Goal: Transaction & Acquisition: Purchase product/service

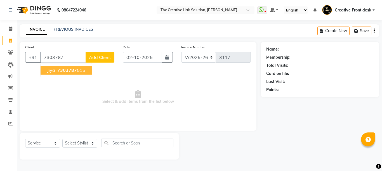
select select "146"
select select "service"
click at [83, 69] on ngb-highlight "7303787 515" at bounding box center [70, 70] width 29 height 6
type input "7303787515"
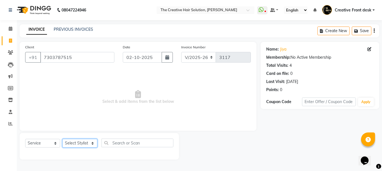
click at [92, 144] on select "Select Stylist Ankit Arti Creative Front desk [PERSON_NAME] [PERSON_NAME] Priya…" at bounding box center [79, 143] width 35 height 9
select select "91100"
click at [62, 139] on select "Select Stylist Ankit Arti Creative Front desk [PERSON_NAME] [PERSON_NAME] Priya…" at bounding box center [79, 143] width 35 height 9
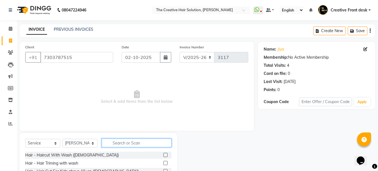
click at [125, 144] on input "text" at bounding box center [137, 143] width 70 height 9
type input "hair cut"
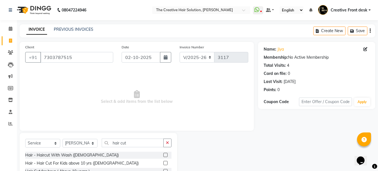
click at [126, 120] on span "Select & add items from the list below" at bounding box center [136, 97] width 223 height 56
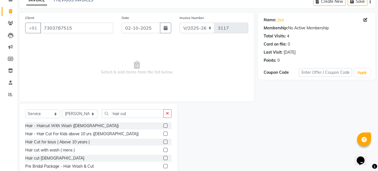
scroll to position [53, 0]
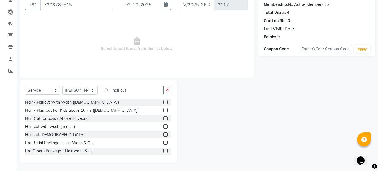
click at [163, 117] on label at bounding box center [165, 118] width 4 height 4
click at [163, 117] on input "checkbox" at bounding box center [165, 119] width 4 height 4
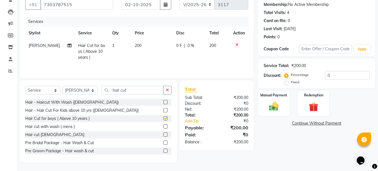
checkbox input "false"
click at [145, 54] on td "200" at bounding box center [151, 51] width 41 height 24
select select "91100"
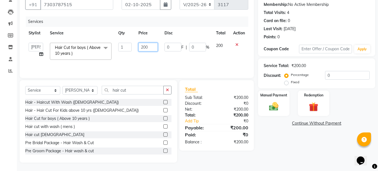
click at [145, 45] on input "200" at bounding box center [147, 47] width 19 height 9
type input "150"
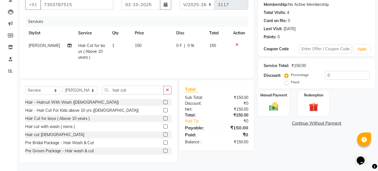
click at [158, 57] on td "150" at bounding box center [151, 51] width 41 height 24
select select "91100"
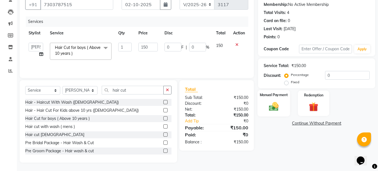
click at [270, 106] on img at bounding box center [274, 106] width 16 height 11
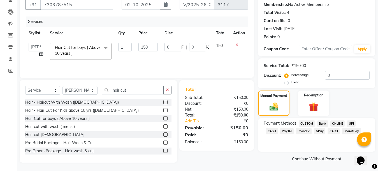
click at [278, 128] on span "CASH" at bounding box center [272, 131] width 12 height 6
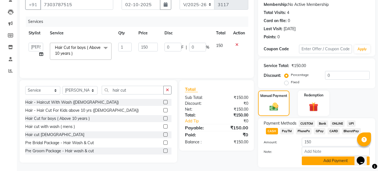
click at [335, 163] on button "Add Payment" at bounding box center [336, 161] width 68 height 9
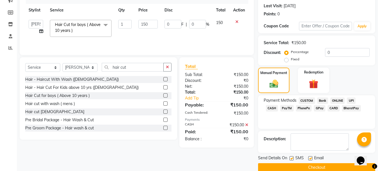
scroll to position [85, 0]
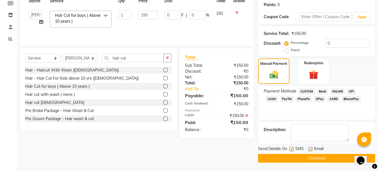
click at [311, 150] on label at bounding box center [310, 149] width 4 height 4
click at [311, 150] on input "checkbox" at bounding box center [310, 150] width 4 height 4
checkbox input "false"
click at [311, 159] on button "Checkout" at bounding box center [316, 158] width 117 height 9
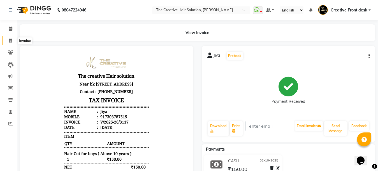
click at [10, 41] on icon at bounding box center [10, 41] width 3 height 4
select select "service"
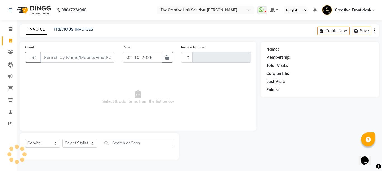
type input "3118"
select select "146"
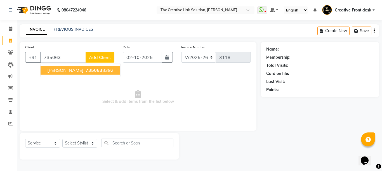
click at [86, 72] on span "735063" at bounding box center [94, 70] width 17 height 6
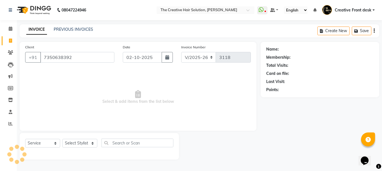
type input "7350638392"
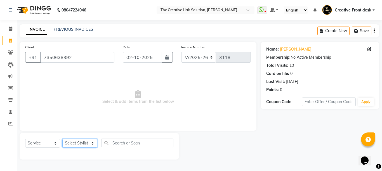
click at [90, 144] on select "Select Stylist Ankit Arti Creative Front desk [PERSON_NAME] [PERSON_NAME] Priya…" at bounding box center [79, 143] width 35 height 9
select select "44369"
click at [62, 139] on select "Select Stylist Ankit Arti Creative Front desk [PERSON_NAME] [PERSON_NAME] Priya…" at bounding box center [79, 143] width 35 height 9
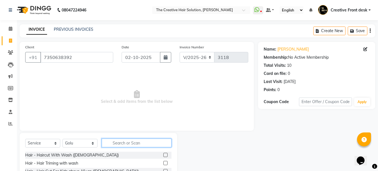
click at [111, 143] on input "text" at bounding box center [137, 143] width 70 height 9
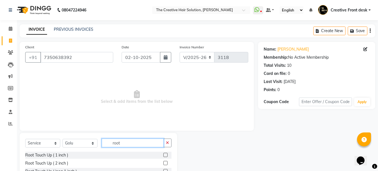
type input "root"
click at [166, 156] on label at bounding box center [165, 155] width 4 height 4
click at [166, 156] on input "checkbox" at bounding box center [165, 156] width 4 height 4
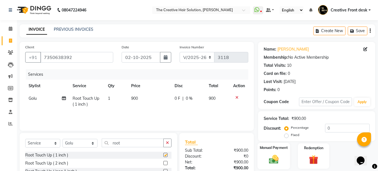
checkbox input "false"
click at [284, 162] on div "Manual Payment" at bounding box center [273, 156] width 32 height 27
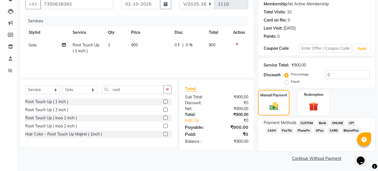
click at [278, 128] on span "CASH" at bounding box center [272, 131] width 12 height 6
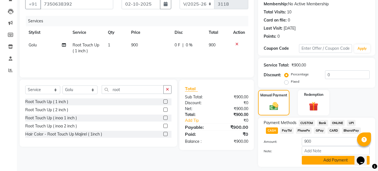
click at [334, 160] on button "Add Payment" at bounding box center [336, 160] width 68 height 9
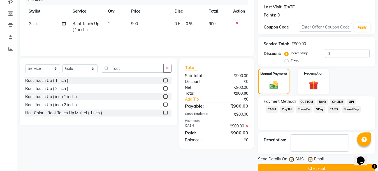
scroll to position [85, 0]
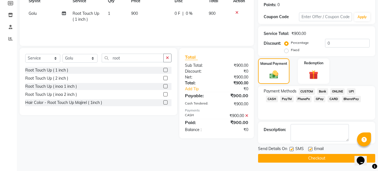
click at [311, 149] on label at bounding box center [310, 149] width 4 height 4
click at [311, 149] on input "checkbox" at bounding box center [310, 150] width 4 height 4
checkbox input "false"
click at [310, 159] on button "Checkout" at bounding box center [316, 158] width 117 height 9
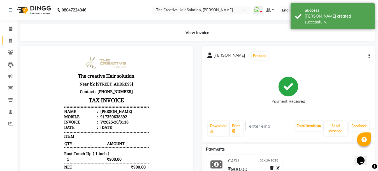
click at [11, 37] on link "Invoice" at bounding box center [8, 40] width 13 height 9
select select "service"
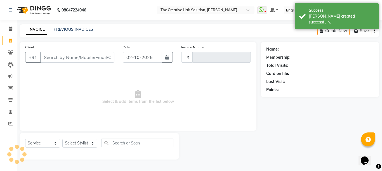
type input "3119"
select select "146"
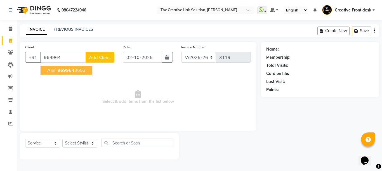
click at [63, 70] on span "969964" at bounding box center [66, 70] width 17 height 6
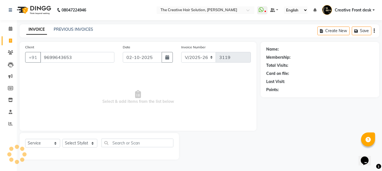
type input "9699643653"
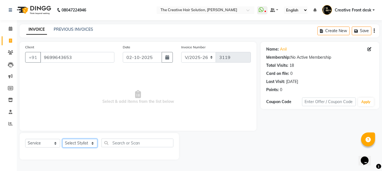
click at [92, 144] on select "Select Stylist Ankit Arti Creative Front desk [PERSON_NAME] [PERSON_NAME] Priya…" at bounding box center [79, 143] width 35 height 9
select select "44369"
click at [62, 139] on select "Select Stylist Ankit Arti Creative Front desk [PERSON_NAME] [PERSON_NAME] Priya…" at bounding box center [79, 143] width 35 height 9
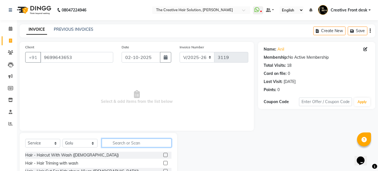
click at [125, 146] on input "text" at bounding box center [137, 143] width 70 height 9
type input "hair cut"
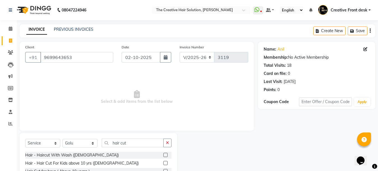
click at [128, 129] on div "Client [PHONE_NUMBER] Date [DATE] Invoice Number V/2025 V/[PHONE_NUMBER] Select…" at bounding box center [137, 86] width 234 height 89
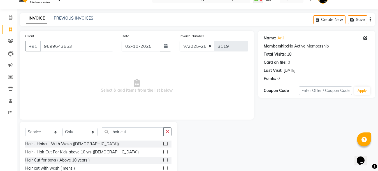
scroll to position [53, 0]
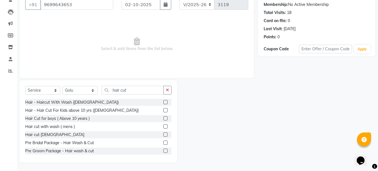
click at [163, 119] on label at bounding box center [165, 118] width 4 height 4
click at [163, 119] on input "checkbox" at bounding box center [165, 119] width 4 height 4
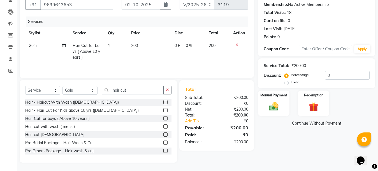
click at [163, 119] on label at bounding box center [165, 118] width 4 height 4
click at [163, 119] on input "checkbox" at bounding box center [165, 119] width 4 height 4
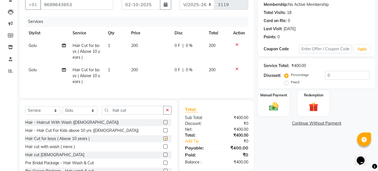
checkbox input "false"
click at [141, 54] on td "200" at bounding box center [149, 51] width 43 height 24
select select "44369"
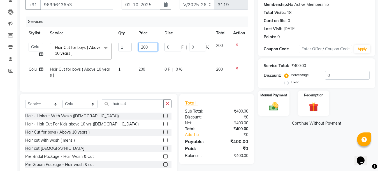
click at [145, 46] on input "200" at bounding box center [147, 47] width 19 height 9
type input "150"
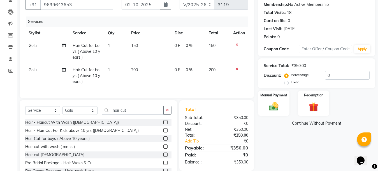
click at [151, 66] on td "200" at bounding box center [149, 76] width 43 height 24
select select "44369"
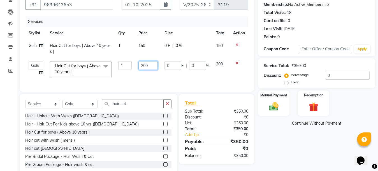
click at [146, 64] on input "200" at bounding box center [147, 65] width 19 height 9
type input "150"
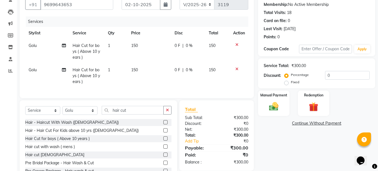
click at [37, 69] on td "Golu" at bounding box center [47, 76] width 44 height 24
select select "44369"
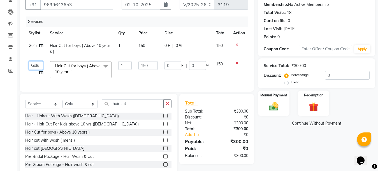
click at [37, 69] on select "Ankit Arti Creative Front desk [PERSON_NAME] Geeta [PERSON_NAME] Priyanka [PERS…" at bounding box center [36, 65] width 15 height 9
select select "91100"
click at [127, 80] on td "1" at bounding box center [125, 70] width 20 height 24
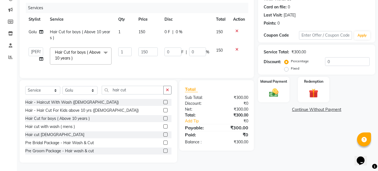
scroll to position [71, 0]
click at [271, 80] on div "Manual Payment" at bounding box center [273, 89] width 32 height 27
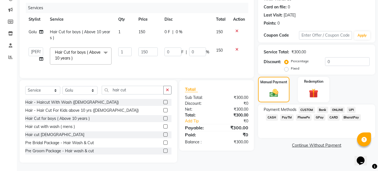
click at [278, 115] on span "CASH" at bounding box center [272, 118] width 12 height 6
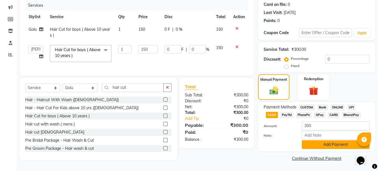
click at [323, 143] on button "Add Payment" at bounding box center [336, 145] width 68 height 9
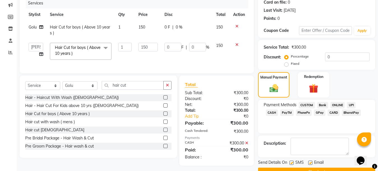
scroll to position [85, 0]
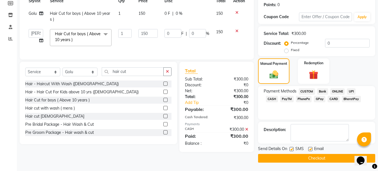
click at [311, 149] on label at bounding box center [310, 149] width 4 height 4
click at [311, 149] on input "checkbox" at bounding box center [310, 150] width 4 height 4
checkbox input "false"
click at [291, 151] on div at bounding box center [291, 150] width 4 height 6
click at [291, 150] on label at bounding box center [291, 149] width 4 height 4
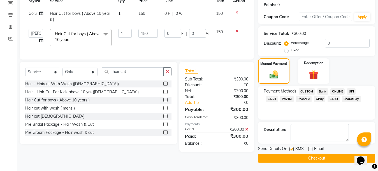
click at [291, 150] on input "checkbox" at bounding box center [291, 150] width 4 height 4
click at [291, 150] on label at bounding box center [291, 149] width 4 height 4
click at [291, 150] on input "checkbox" at bounding box center [291, 150] width 4 height 4
checkbox input "true"
click at [308, 158] on button "Checkout" at bounding box center [316, 158] width 117 height 9
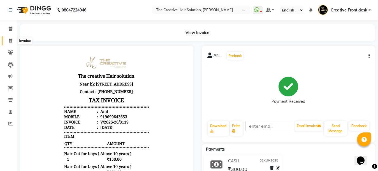
click at [10, 40] on icon at bounding box center [10, 41] width 3 height 4
select select "service"
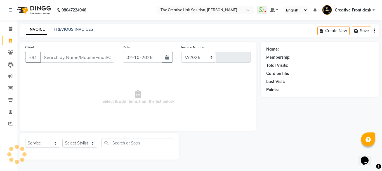
select select "146"
type input "3120"
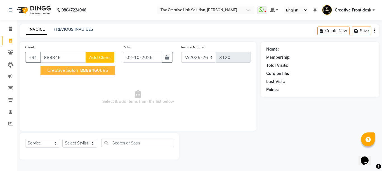
click at [71, 71] on span "Creative Salon" at bounding box center [62, 70] width 31 height 6
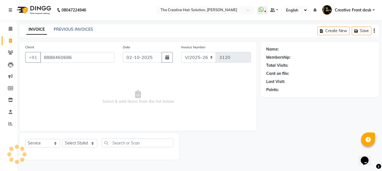
type input "8888460686"
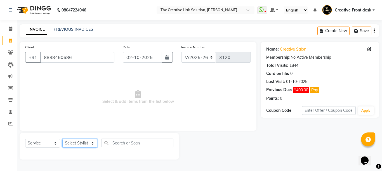
click at [92, 144] on select "Select Stylist Ankit Arti Creative Front desk [PERSON_NAME] [PERSON_NAME] Priya…" at bounding box center [79, 143] width 35 height 9
select select "43493"
click at [62, 139] on select "Select Stylist Ankit Arti Creative Front desk [PERSON_NAME] [PERSON_NAME] Priya…" at bounding box center [79, 143] width 35 height 9
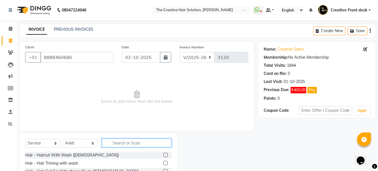
click at [134, 143] on input "text" at bounding box center [137, 143] width 70 height 9
type input "hair cut"
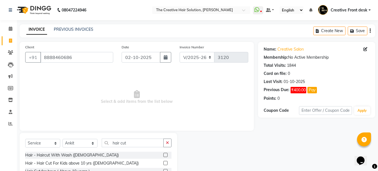
click at [137, 125] on span "Select & add items from the list below" at bounding box center [136, 97] width 223 height 56
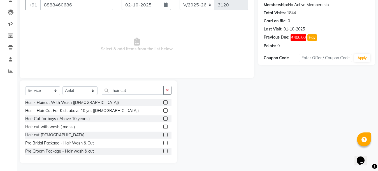
scroll to position [53, 0]
click at [163, 118] on label at bounding box center [165, 118] width 4 height 4
click at [163, 118] on input "checkbox" at bounding box center [165, 119] width 4 height 4
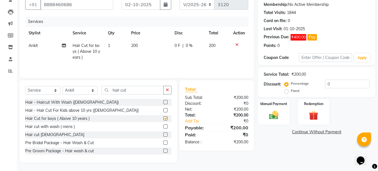
checkbox input "false"
click at [144, 50] on td "200" at bounding box center [149, 51] width 43 height 24
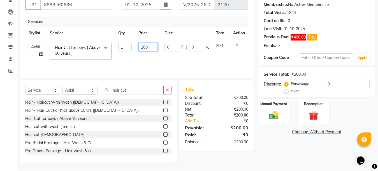
click at [145, 45] on input "200" at bounding box center [147, 47] width 19 height 9
type input "150"
click at [162, 58] on tr "Ankit Arti Creative Front desk [PERSON_NAME] Geeta [PERSON_NAME] [PERSON_NAME] …" at bounding box center [136, 51] width 223 height 24
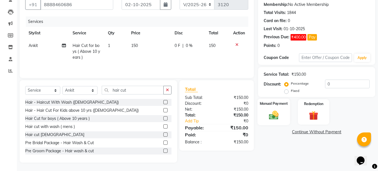
click at [273, 111] on img at bounding box center [274, 115] width 16 height 11
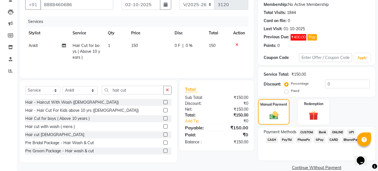
click at [278, 137] on span "CASH" at bounding box center [272, 140] width 12 height 6
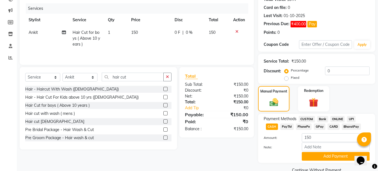
scroll to position [78, 0]
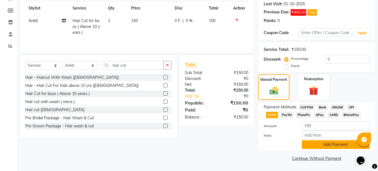
click at [326, 147] on button "Add Payment" at bounding box center [336, 145] width 68 height 9
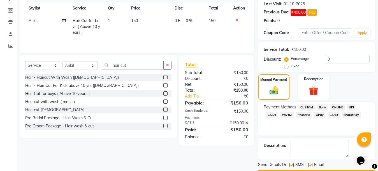
click at [311, 164] on label at bounding box center [310, 165] width 4 height 4
click at [311, 164] on input "checkbox" at bounding box center [310, 166] width 4 height 4
checkbox input "false"
click at [290, 166] on label at bounding box center [291, 165] width 4 height 4
click at [290, 166] on input "checkbox" at bounding box center [291, 166] width 4 height 4
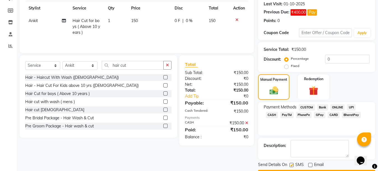
checkbox input "false"
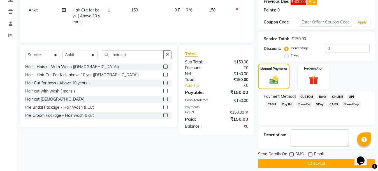
scroll to position [94, 0]
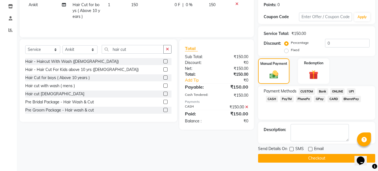
click at [309, 159] on button "Checkout" at bounding box center [316, 158] width 117 height 9
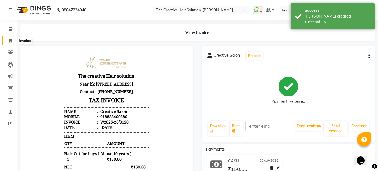
click at [11, 40] on icon at bounding box center [10, 41] width 3 height 4
select select "service"
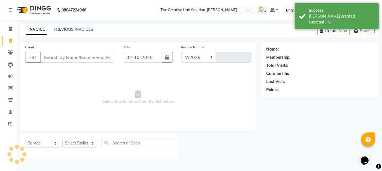
select select "146"
type input "3121"
click at [45, 54] on input "Client" at bounding box center [77, 57] width 74 height 11
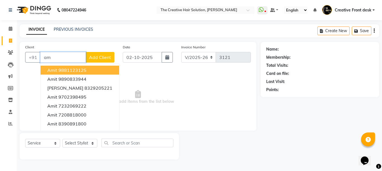
type input "a"
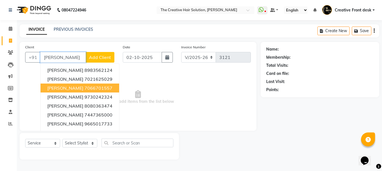
click at [92, 87] on button "[PERSON_NAME] 7066701557" at bounding box center [80, 88] width 79 height 9
type input "7066701557"
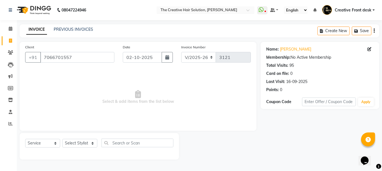
click at [92, 87] on span "Select & add items from the list below" at bounding box center [138, 97] width 226 height 56
click at [90, 144] on select "Select Stylist Ankit Arti Creative Front desk [PERSON_NAME] [PERSON_NAME] Priya…" at bounding box center [79, 143] width 35 height 9
select select "55240"
click at [62, 139] on select "Select Stylist Ankit Arti Creative Front desk [PERSON_NAME] [PERSON_NAME] Priya…" at bounding box center [79, 143] width 35 height 9
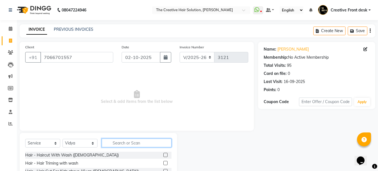
click at [120, 144] on input "text" at bounding box center [137, 143] width 70 height 9
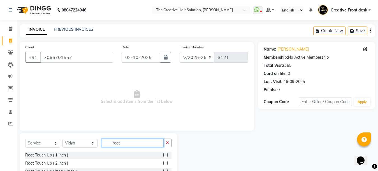
type input "root"
click at [164, 154] on label at bounding box center [165, 155] width 4 height 4
click at [164, 154] on input "checkbox" at bounding box center [165, 156] width 4 height 4
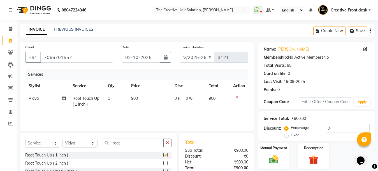
checkbox input "false"
click at [170, 100] on td "900" at bounding box center [149, 101] width 43 height 18
select select "55240"
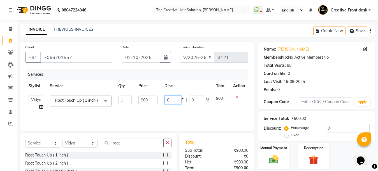
click at [166, 99] on input "0" at bounding box center [172, 100] width 17 height 9
type input "100"
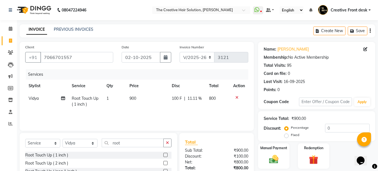
click at [184, 113] on div "Services Stylist Service Qty Price Disc Total Action Vidya Root Touch Up ( 1 in…" at bounding box center [136, 97] width 223 height 56
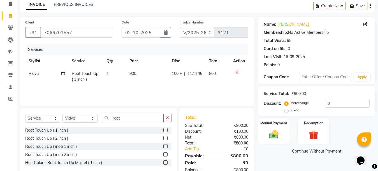
scroll to position [41, 0]
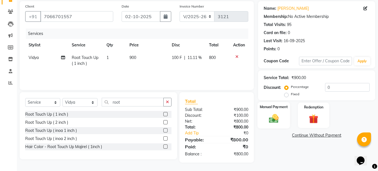
click at [278, 117] on img at bounding box center [274, 118] width 16 height 11
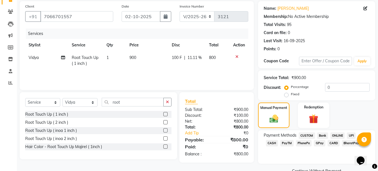
scroll to position [53, 0]
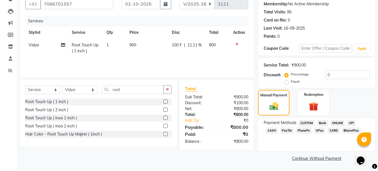
click at [278, 128] on span "CASH" at bounding box center [272, 131] width 12 height 6
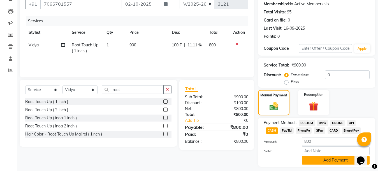
click at [328, 158] on button "Add Payment" at bounding box center [336, 160] width 68 height 9
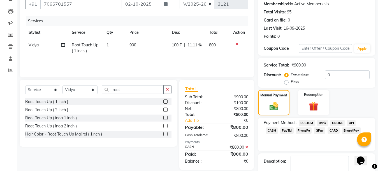
scroll to position [85, 0]
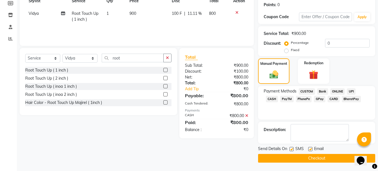
click at [309, 149] on label at bounding box center [310, 149] width 4 height 4
click at [309, 149] on input "checkbox" at bounding box center [310, 150] width 4 height 4
checkbox input "false"
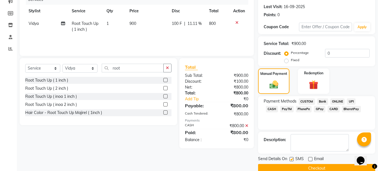
scroll to position [74, 0]
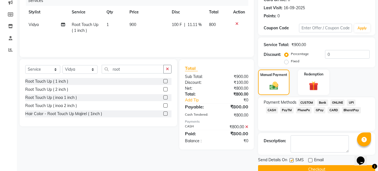
click at [306, 171] on button "Checkout" at bounding box center [316, 169] width 117 height 9
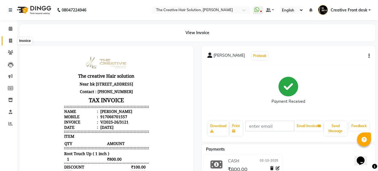
click at [12, 39] on icon at bounding box center [10, 41] width 3 height 4
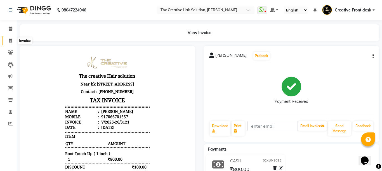
select select "service"
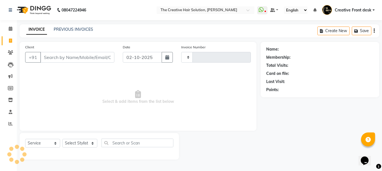
type input "3122"
select select "146"
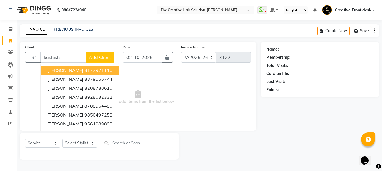
click at [88, 72] on ngb-highlight "8177921116" at bounding box center [99, 70] width 28 height 6
type input "8177921116"
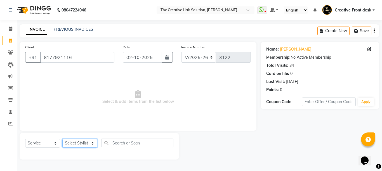
click at [93, 146] on select "Select Stylist Ankit Arti Creative Front desk [PERSON_NAME] [PERSON_NAME] Priya…" at bounding box center [79, 143] width 35 height 9
select select "4198"
click at [62, 139] on select "Select Stylist Ankit Arti Creative Front desk [PERSON_NAME] [PERSON_NAME] Priya…" at bounding box center [79, 143] width 35 height 9
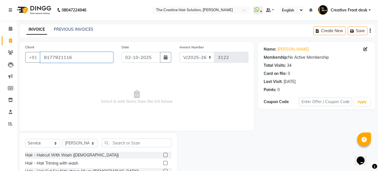
click at [76, 59] on input "8177921116" at bounding box center [76, 57] width 73 height 11
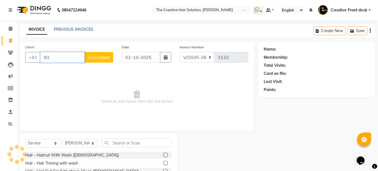
type input "8"
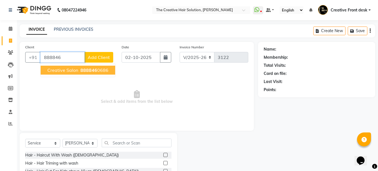
click at [109, 71] on button "Creative Salon 888846 0686" at bounding box center [78, 70] width 74 height 9
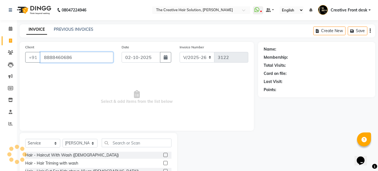
type input "8888460686"
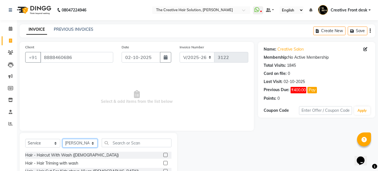
click at [85, 143] on select "Select Stylist Ankit Arti Creative Front desk [PERSON_NAME] [PERSON_NAME] Priya…" at bounding box center [79, 143] width 35 height 9
select select "92338"
click at [62, 139] on select "Select Stylist Ankit Arti Creative Front desk [PERSON_NAME] [PERSON_NAME] Priya…" at bounding box center [79, 143] width 35 height 9
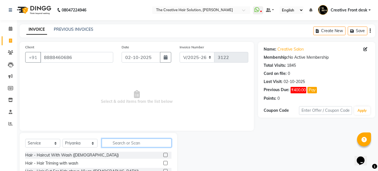
click at [123, 144] on input "text" at bounding box center [137, 143] width 70 height 9
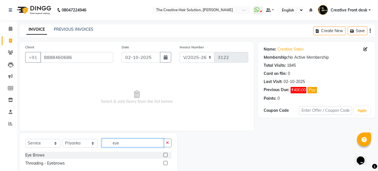
type input "eye"
click at [166, 154] on label at bounding box center [165, 155] width 4 height 4
click at [166, 154] on input "checkbox" at bounding box center [165, 156] width 4 height 4
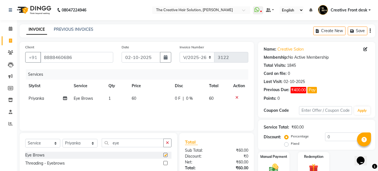
checkbox input "false"
click at [284, 160] on div "Manual Payment" at bounding box center [273, 165] width 32 height 27
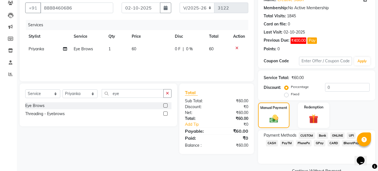
scroll to position [62, 0]
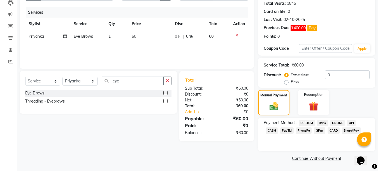
click at [314, 132] on span "GPay" at bounding box center [319, 131] width 11 height 6
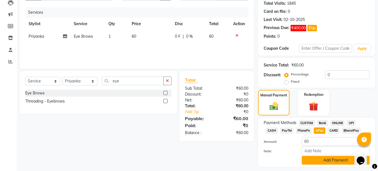
click at [324, 164] on button "Add Payment" at bounding box center [336, 160] width 68 height 9
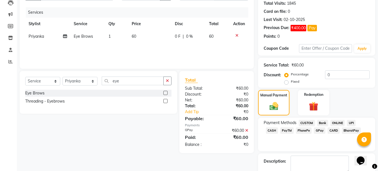
scroll to position [94, 0]
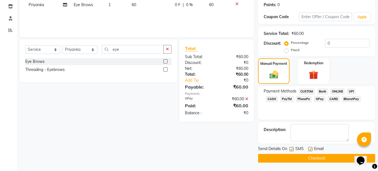
click at [310, 150] on label at bounding box center [310, 149] width 4 height 4
click at [310, 150] on input "checkbox" at bounding box center [310, 150] width 4 height 4
checkbox input "false"
drag, startPoint x: 291, startPoint y: 148, endPoint x: 291, endPoint y: 151, distance: 3.1
click at [290, 148] on label at bounding box center [291, 149] width 4 height 4
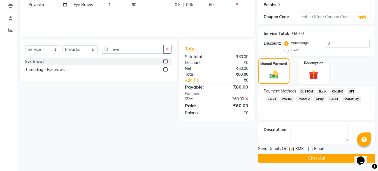
click at [290, 148] on input "checkbox" at bounding box center [291, 150] width 4 height 4
checkbox input "false"
click at [296, 158] on button "Checkout" at bounding box center [316, 158] width 117 height 9
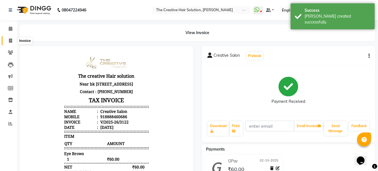
click at [11, 39] on icon at bounding box center [10, 41] width 3 height 4
select select "service"
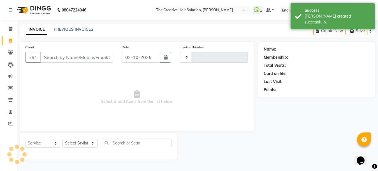
type input "8"
type input "3123"
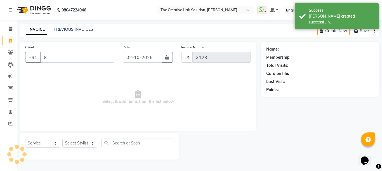
select select "146"
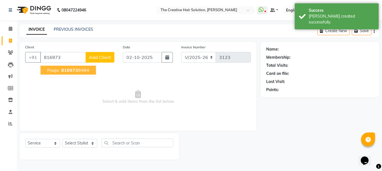
click at [71, 70] on span "816973" at bounding box center [69, 70] width 17 height 6
type input "8169738494"
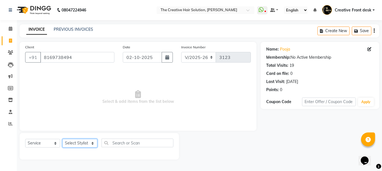
click at [93, 143] on select "Select Stylist Ankit Arti Creative Front desk [PERSON_NAME] [PERSON_NAME] Priya…" at bounding box center [79, 143] width 35 height 9
select select "44369"
click at [62, 139] on select "Select Stylist Ankit Arti Creative Front desk [PERSON_NAME] [PERSON_NAME] Priya…" at bounding box center [79, 143] width 35 height 9
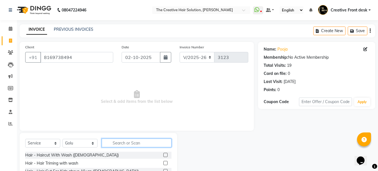
click at [118, 145] on input "text" at bounding box center [137, 143] width 70 height 9
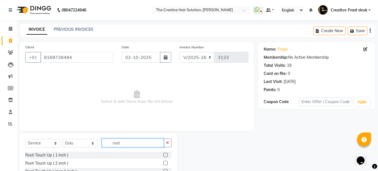
type input "root"
click at [166, 155] on label at bounding box center [165, 155] width 4 height 4
click at [166, 155] on input "checkbox" at bounding box center [165, 156] width 4 height 4
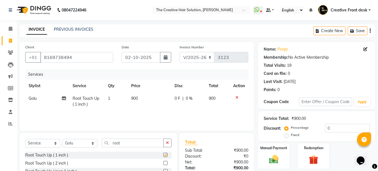
checkbox input "false"
click at [93, 143] on select "Select Stylist Ankit Arti Creative Front desk [PERSON_NAME] [PERSON_NAME] Priya…" at bounding box center [79, 143] width 35 height 9
select select "55240"
click at [62, 139] on select "Select Stylist Ankit Arti Creative Front desk [PERSON_NAME] [PERSON_NAME] Priya…" at bounding box center [79, 143] width 35 height 9
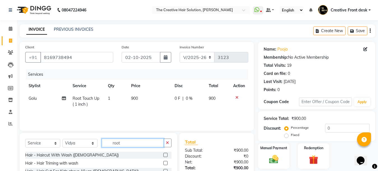
click at [127, 145] on input "root" at bounding box center [133, 143] width 62 height 9
type input "r"
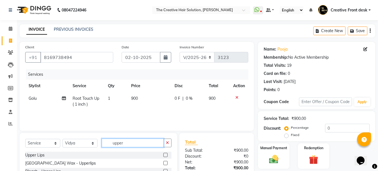
type input "upper"
click at [163, 155] on label at bounding box center [165, 155] width 4 height 4
click at [163, 155] on input "checkbox" at bounding box center [165, 156] width 4 height 4
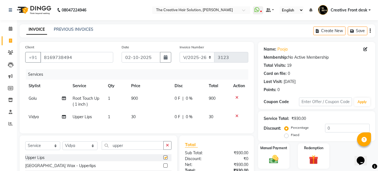
checkbox input "false"
click at [154, 110] on td "900" at bounding box center [149, 101] width 43 height 18
select select "44369"
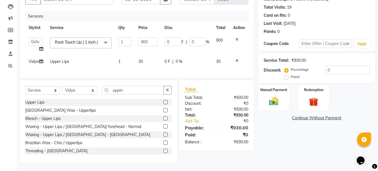
scroll to position [63, 0]
click at [165, 38] on input "0" at bounding box center [172, 42] width 17 height 9
type input "100"
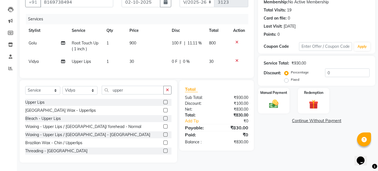
click at [165, 47] on tr "[PERSON_NAME] Touch Up ( 1 inch ) 1 900 100 F | 11.11 % 800" at bounding box center [136, 46] width 223 height 18
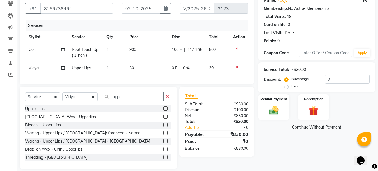
scroll to position [60, 0]
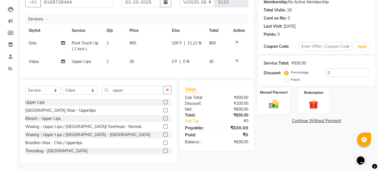
click at [271, 99] on img at bounding box center [274, 104] width 16 height 11
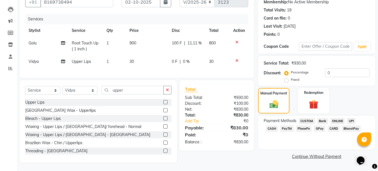
click at [314, 126] on span "GPay" at bounding box center [319, 129] width 11 height 6
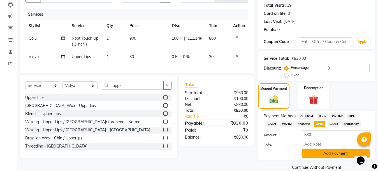
click at [321, 156] on button "Add Payment" at bounding box center [336, 154] width 68 height 9
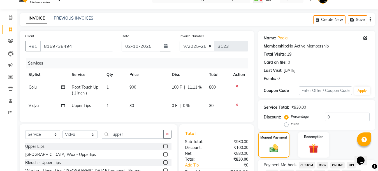
scroll to position [85, 0]
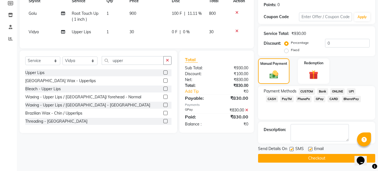
click at [311, 150] on label at bounding box center [310, 149] width 4 height 4
click at [311, 150] on input "checkbox" at bounding box center [310, 150] width 4 height 4
checkbox input "false"
click at [309, 160] on button "Checkout" at bounding box center [316, 158] width 117 height 9
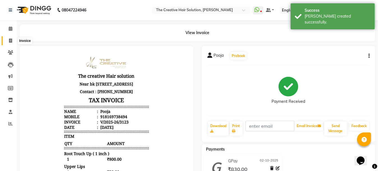
click at [12, 39] on icon at bounding box center [10, 41] width 3 height 4
select select "service"
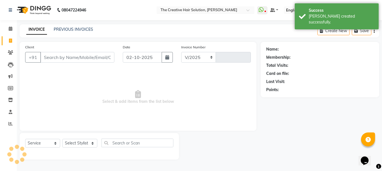
type input "8"
select select "146"
type input "3124"
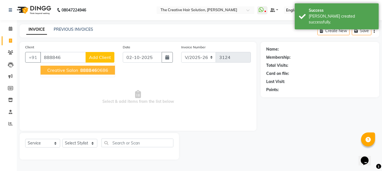
click at [71, 74] on button "Creative Salon 888846 0686" at bounding box center [78, 70] width 74 height 9
type input "8888460686"
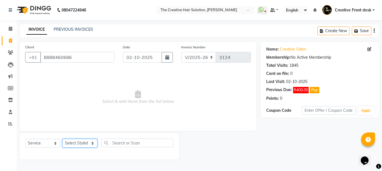
click at [88, 142] on select "Select Stylist Ankit Arti Creative Front desk [PERSON_NAME] [PERSON_NAME] Priya…" at bounding box center [79, 143] width 35 height 9
select select "92338"
click at [62, 139] on select "Select Stylist Ankit Arti Creative Front desk [PERSON_NAME] [PERSON_NAME] Priya…" at bounding box center [79, 143] width 35 height 9
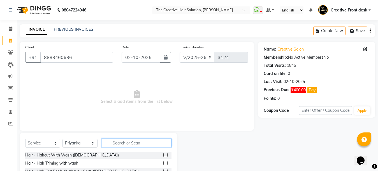
click at [117, 141] on input "text" at bounding box center [137, 143] width 70 height 9
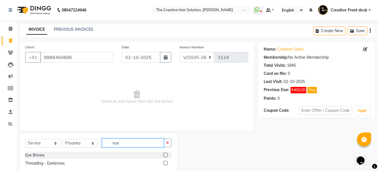
type input "eye"
click at [165, 157] on label at bounding box center [165, 155] width 4 height 4
click at [165, 157] on input "checkbox" at bounding box center [165, 156] width 4 height 4
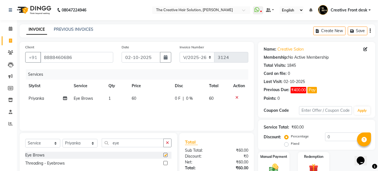
checkbox input "false"
click at [134, 145] on input "eye" at bounding box center [133, 143] width 62 height 9
type input "e"
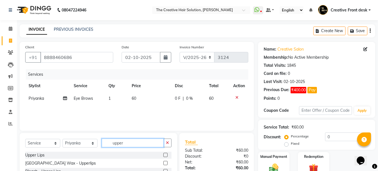
type input "upper"
click at [163, 155] on label at bounding box center [165, 155] width 4 height 4
click at [163, 155] on input "checkbox" at bounding box center [165, 156] width 4 height 4
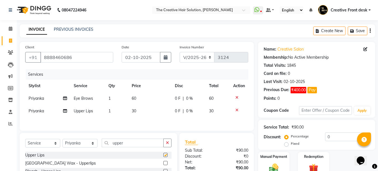
checkbox input "false"
click at [92, 144] on select "Select Stylist Ankit Arti Creative Front desk [PERSON_NAME] [PERSON_NAME] Priya…" at bounding box center [79, 143] width 35 height 9
select select "43493"
click at [62, 141] on select "Select Stylist Ankit Arti Creative Front desk [PERSON_NAME] [PERSON_NAME] Priya…" at bounding box center [79, 143] width 35 height 9
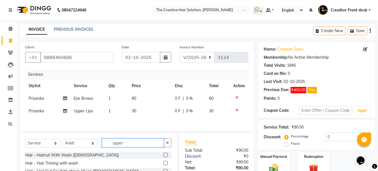
click at [129, 141] on input "upper" at bounding box center [133, 143] width 62 height 9
type input "u"
type input "hair cut"
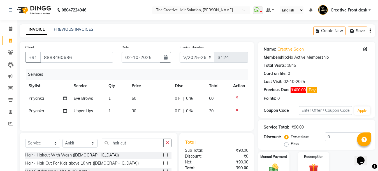
click at [144, 111] on td "30" at bounding box center [149, 111] width 43 height 13
select select "92338"
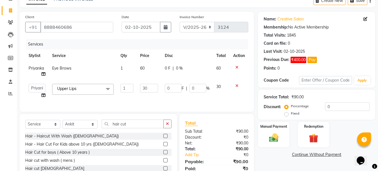
scroll to position [69, 0]
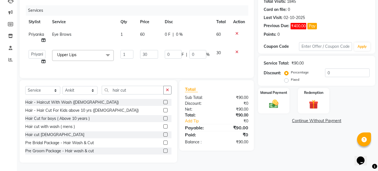
click at [163, 126] on label at bounding box center [165, 127] width 4 height 4
click at [163, 126] on input "checkbox" at bounding box center [165, 127] width 4 height 4
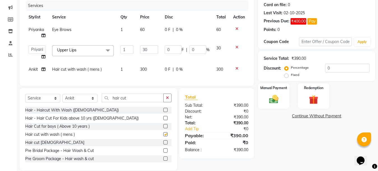
checkbox input "false"
click at [140, 102] on input "hair cut" at bounding box center [133, 98] width 62 height 9
type input "h"
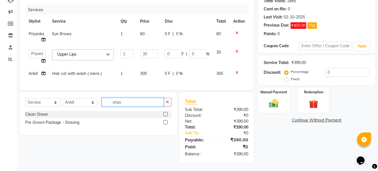
type input "shav"
click at [165, 114] on label at bounding box center [165, 114] width 4 height 4
click at [165, 114] on input "checkbox" at bounding box center [165, 115] width 4 height 4
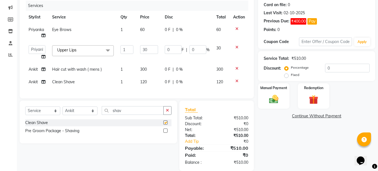
checkbox input "false"
click at [148, 79] on td "120" at bounding box center [149, 82] width 25 height 13
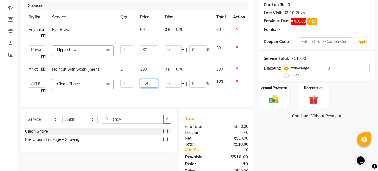
click at [148, 81] on input "120" at bounding box center [149, 83] width 18 height 9
type input "100"
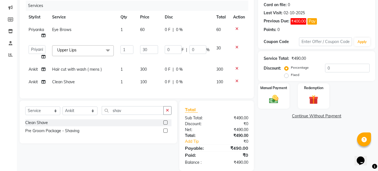
click at [150, 67] on td "300" at bounding box center [149, 69] width 25 height 13
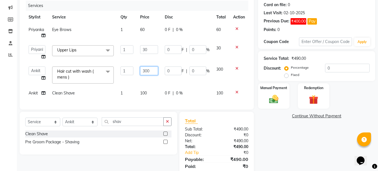
click at [146, 69] on input "300" at bounding box center [149, 71] width 18 height 9
type input "200"
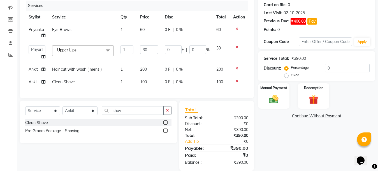
click at [156, 80] on tbody "Priyanka Eye Brows 1 60 0 F | 0 % 60 Ankit Arti Creative Front desk [PERSON_NAM…" at bounding box center [136, 56] width 223 height 65
click at [149, 70] on td "200" at bounding box center [149, 69] width 25 height 13
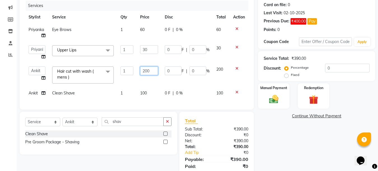
click at [147, 69] on input "200" at bounding box center [149, 71] width 18 height 9
type input "250"
click at [154, 81] on tbody "Priyanka Eye Brows 1 60 0 F | 0 % 60 Ankit Arti Creative Front desk [PERSON_NAM…" at bounding box center [136, 62] width 223 height 76
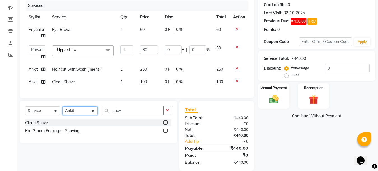
click at [93, 115] on select "Select Stylist Ankit Arti Creative Front desk [PERSON_NAME] [PERSON_NAME] Priya…" at bounding box center [79, 111] width 35 height 9
select select "92338"
click at [62, 111] on select "Select Stylist Ankit Arti Creative Front desk [PERSON_NAME] [PERSON_NAME] Priya…" at bounding box center [79, 111] width 35 height 9
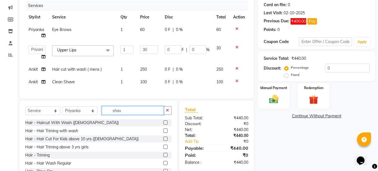
click at [136, 115] on input "shav" at bounding box center [133, 110] width 62 height 9
type input "s"
type input "hair wash"
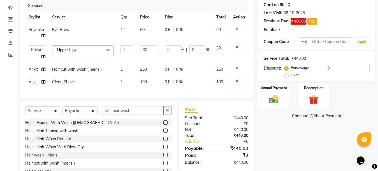
click at [127, 149] on div "Hair - Hair Wash With Blow Dry" at bounding box center [98, 147] width 146 height 7
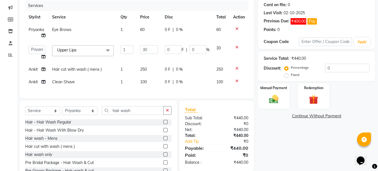
scroll to position [17, 0]
click at [163, 157] on label at bounding box center [165, 154] width 4 height 4
click at [163, 157] on input "checkbox" at bounding box center [165, 155] width 4 height 4
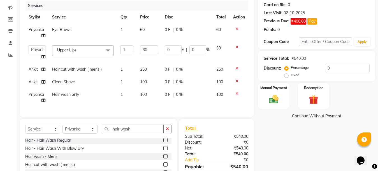
checkbox input "false"
click at [102, 116] on div "Client [PHONE_NUMBER] Date [DATE] Invoice Number V/2025 V/[PHONE_NUMBER] Servic…" at bounding box center [137, 45] width 234 height 144
click at [92, 134] on select "Select Stylist Ankit Arti Creative Front desk [PERSON_NAME] [PERSON_NAME] Priya…" at bounding box center [79, 129] width 35 height 9
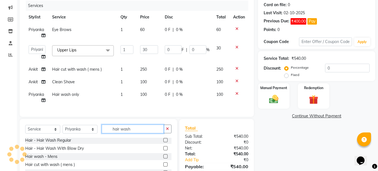
click at [136, 134] on input "hair wash" at bounding box center [133, 129] width 62 height 9
type input "h"
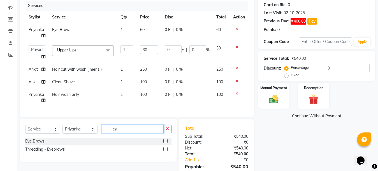
scroll to position [0, 0]
type input "eye"
click at [166, 143] on label at bounding box center [165, 141] width 4 height 4
click at [166, 143] on input "checkbox" at bounding box center [165, 142] width 4 height 4
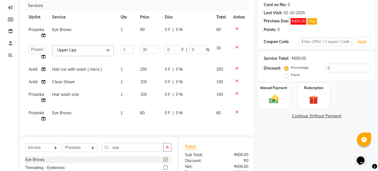
checkbox input "false"
click at [88, 152] on select "Select Stylist Ankit Arti Creative Front desk [PERSON_NAME] [PERSON_NAME] Priya…" at bounding box center [79, 148] width 35 height 9
select select "43493"
click at [62, 148] on select "Select Stylist Ankit Arti Creative Front desk [PERSON_NAME] [PERSON_NAME] Priya…" at bounding box center [79, 148] width 35 height 9
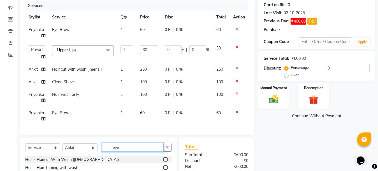
click at [126, 150] on input "eye" at bounding box center [133, 147] width 62 height 9
type input "e"
type input "blow"
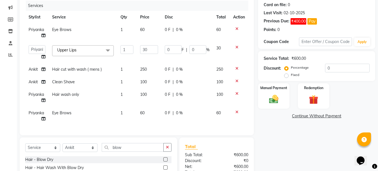
click at [135, 128] on div "Services Stylist Service Qty Price Disc Total Action Priyanka Eye Brows 1 60 0 …" at bounding box center [136, 65] width 223 height 129
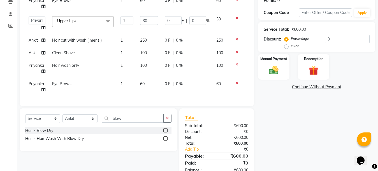
scroll to position [114, 0]
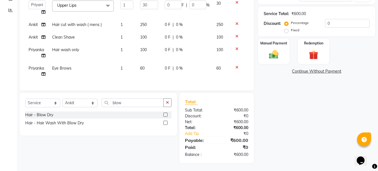
click at [166, 117] on label at bounding box center [165, 115] width 4 height 4
click at [166, 117] on input "checkbox" at bounding box center [165, 115] width 4 height 4
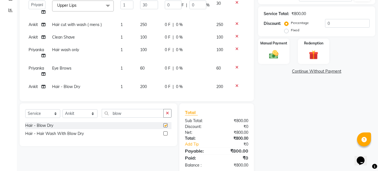
checkbox input "false"
click at [152, 84] on td "200" at bounding box center [149, 87] width 25 height 13
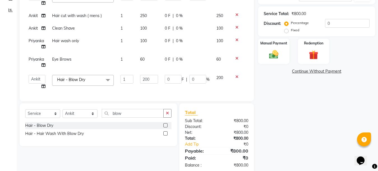
scroll to position [15, 0]
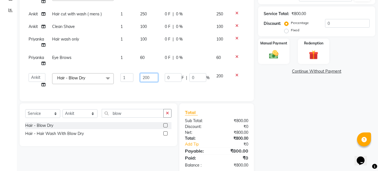
click at [145, 73] on input "200" at bounding box center [149, 77] width 18 height 9
type input "150"
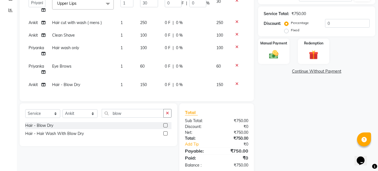
click at [148, 42] on td "100" at bounding box center [149, 51] width 25 height 18
select select "92338"
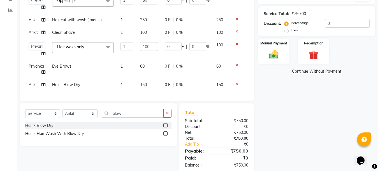
scroll to position [10, 0]
click at [145, 42] on input "100" at bounding box center [149, 46] width 18 height 9
type input "150"
click at [147, 52] on td "150" at bounding box center [149, 49] width 25 height 21
select select "92338"
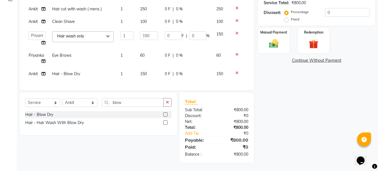
scroll to position [125, 0]
click at [276, 41] on img at bounding box center [274, 43] width 16 height 11
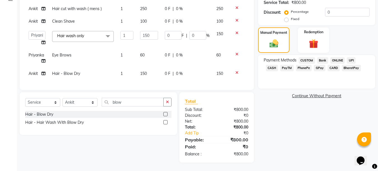
click at [314, 67] on span "GPay" at bounding box center [319, 68] width 11 height 6
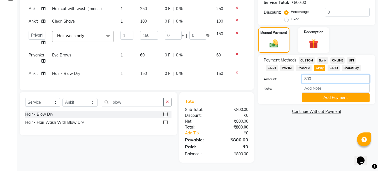
click at [309, 77] on input "800" at bounding box center [336, 79] width 68 height 9
type input "710"
click at [281, 92] on div "Note:" at bounding box center [316, 89] width 114 height 10
click at [335, 101] on button "Add Payment" at bounding box center [336, 98] width 68 height 9
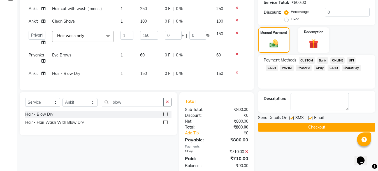
click at [278, 65] on span "CASH" at bounding box center [272, 68] width 12 height 6
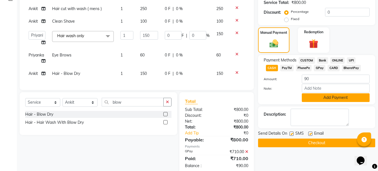
click at [321, 99] on button "Add Payment" at bounding box center [336, 98] width 68 height 9
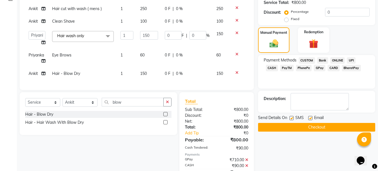
click at [310, 118] on label at bounding box center [310, 118] width 4 height 4
click at [310, 118] on input "checkbox" at bounding box center [310, 119] width 4 height 4
checkbox input "false"
click at [291, 120] on label at bounding box center [291, 118] width 4 height 4
click at [291, 120] on input "checkbox" at bounding box center [291, 119] width 4 height 4
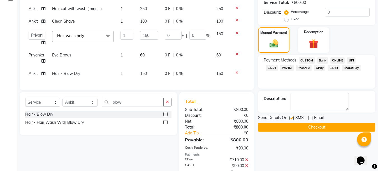
checkbox input "false"
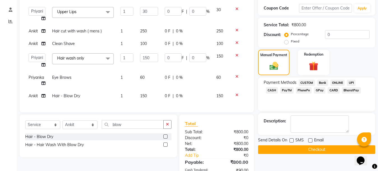
scroll to position [151, 0]
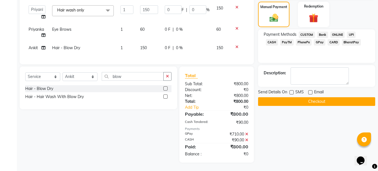
click at [316, 100] on button "Checkout" at bounding box center [316, 101] width 117 height 9
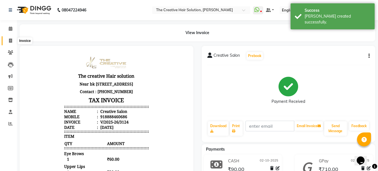
click at [10, 41] on icon at bounding box center [10, 41] width 3 height 4
select select "service"
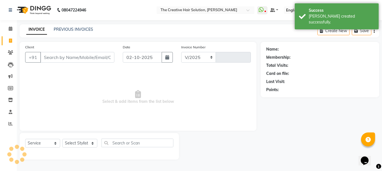
select select "146"
type input "3125"
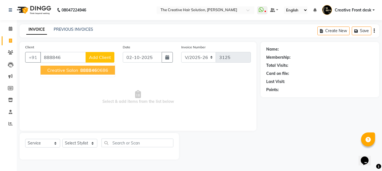
click at [65, 69] on span "Creative Salon" at bounding box center [62, 70] width 31 height 6
type input "8888460686"
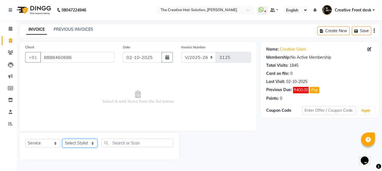
click at [91, 147] on select "Select Stylist Ankit Arti Creative Front desk [PERSON_NAME] [PERSON_NAME] Priya…" at bounding box center [79, 143] width 35 height 9
select select "4198"
click at [62, 139] on select "Select Stylist Ankit Arti Creative Front desk [PERSON_NAME] [PERSON_NAME] Priya…" at bounding box center [79, 143] width 35 height 9
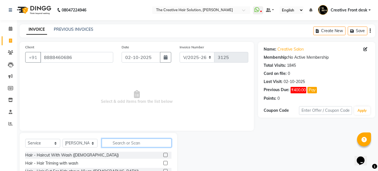
click at [121, 143] on input "text" at bounding box center [137, 143] width 70 height 9
type input "glob"
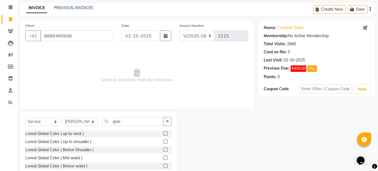
scroll to position [22, 0]
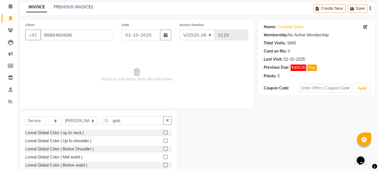
click at [163, 148] on label at bounding box center [165, 149] width 4 height 4
click at [163, 148] on input "checkbox" at bounding box center [165, 150] width 4 height 4
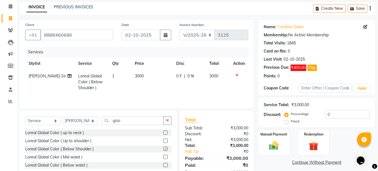
checkbox input "false"
click at [143, 80] on td "3000" at bounding box center [151, 82] width 41 height 24
select select "4198"
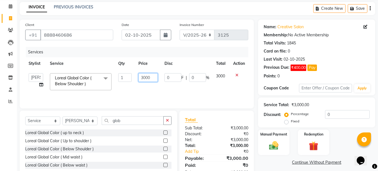
click at [144, 77] on input "3000" at bounding box center [147, 77] width 19 height 9
type input "2700"
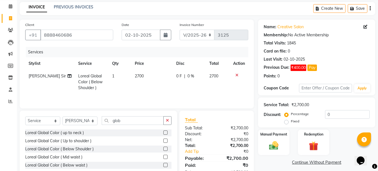
click at [149, 88] on td "2700" at bounding box center [151, 82] width 41 height 24
select select "4198"
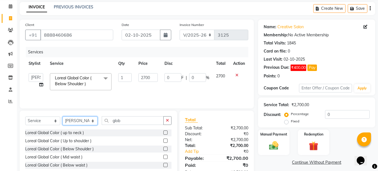
click at [90, 120] on select "Select Stylist Ankit Arti Creative Front desk [PERSON_NAME] [PERSON_NAME] Priya…" at bounding box center [79, 121] width 35 height 9
select select "44369"
click at [62, 117] on select "Select Stylist Ankit Arti Creative Front desk [PERSON_NAME] [PERSON_NAME] Priya…" at bounding box center [79, 121] width 35 height 9
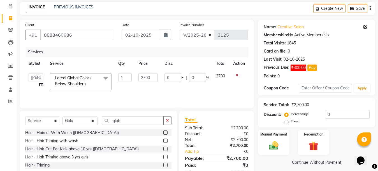
click at [125, 90] on td "1" at bounding box center [125, 82] width 20 height 24
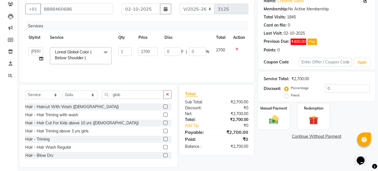
scroll to position [53, 0]
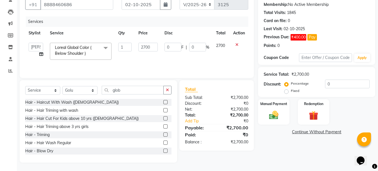
click at [163, 144] on label at bounding box center [165, 143] width 4 height 4
click at [163, 144] on input "checkbox" at bounding box center [165, 143] width 4 height 4
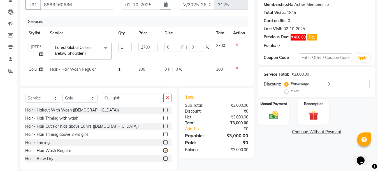
checkbox input "false"
click at [274, 115] on img at bounding box center [274, 115] width 16 height 11
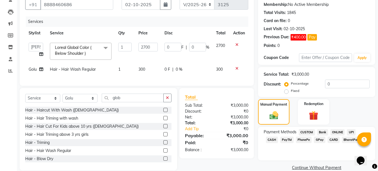
click at [314, 141] on span "GPay" at bounding box center [319, 140] width 11 height 6
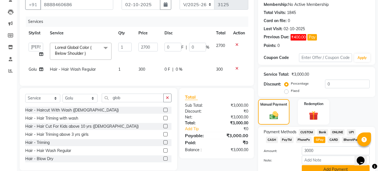
click at [319, 168] on button "Add Payment" at bounding box center [336, 169] width 68 height 9
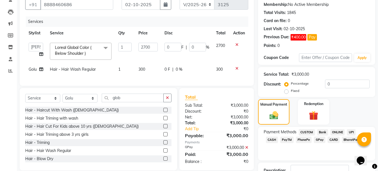
scroll to position [94, 0]
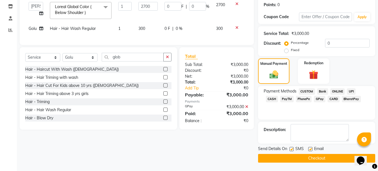
click at [310, 150] on label at bounding box center [310, 149] width 4 height 4
click at [310, 150] on input "checkbox" at bounding box center [310, 150] width 4 height 4
checkbox input "false"
click at [292, 150] on label at bounding box center [291, 149] width 4 height 4
click at [292, 150] on input "checkbox" at bounding box center [291, 150] width 4 height 4
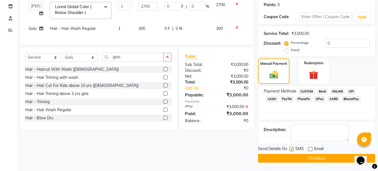
checkbox input "false"
click at [314, 159] on button "Checkout" at bounding box center [316, 158] width 117 height 9
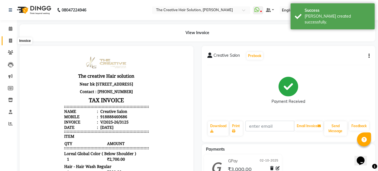
click at [10, 39] on icon at bounding box center [10, 41] width 3 height 4
select select "service"
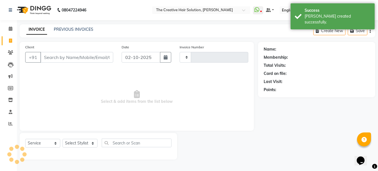
type input "3126"
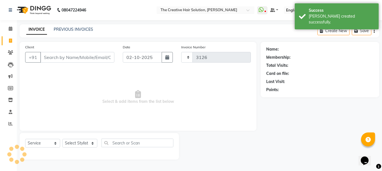
select select "146"
click at [57, 54] on input "Client" at bounding box center [77, 57] width 74 height 11
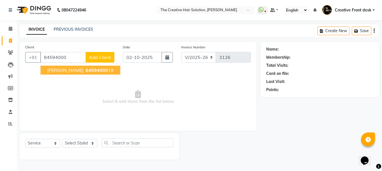
click at [86, 69] on span "84594000" at bounding box center [97, 70] width 22 height 6
type input "8459400019"
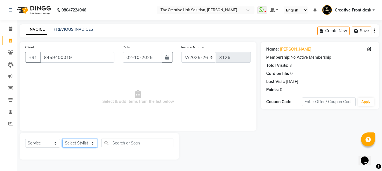
click at [91, 143] on select "Select Stylist Ankit Arti Creative Front desk [PERSON_NAME] [PERSON_NAME] Priya…" at bounding box center [79, 143] width 35 height 9
select select "44369"
click at [62, 139] on select "Select Stylist Ankit Arti Creative Front desk [PERSON_NAME] [PERSON_NAME] Priya…" at bounding box center [79, 143] width 35 height 9
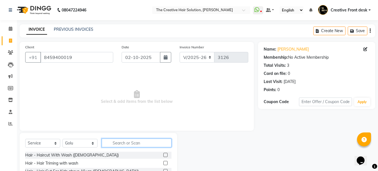
click at [125, 141] on input "text" at bounding box center [137, 143] width 70 height 9
type input "hair cut"
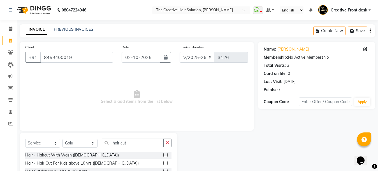
click at [133, 127] on div "Client [PHONE_NUMBER] Date [DATE] Invoice Number V/2025 V/[PHONE_NUMBER] Select…" at bounding box center [137, 86] width 234 height 89
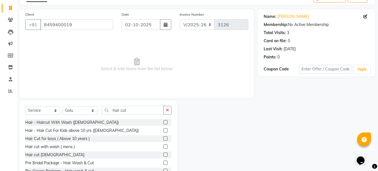
scroll to position [34, 0]
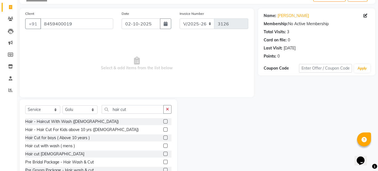
click at [163, 146] on label at bounding box center [165, 146] width 4 height 4
click at [163, 146] on input "checkbox" at bounding box center [165, 146] width 4 height 4
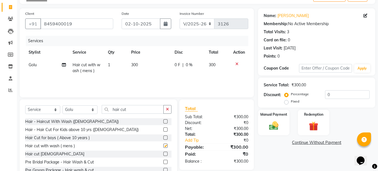
checkbox input "false"
click at [133, 109] on input "hair cut" at bounding box center [133, 109] width 62 height 9
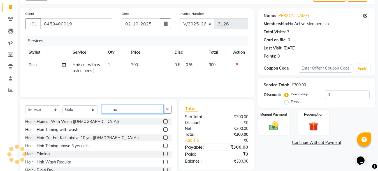
type input "h"
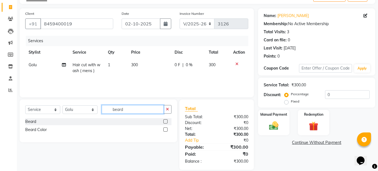
type input "beard"
click at [167, 122] on label at bounding box center [165, 122] width 4 height 4
click at [167, 122] on input "checkbox" at bounding box center [165, 122] width 4 height 4
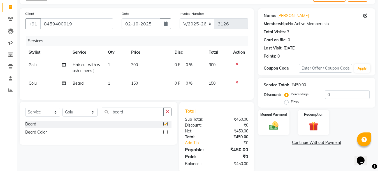
checkbox input "false"
click at [150, 69] on td "300" at bounding box center [149, 68] width 43 height 18
select select "44369"
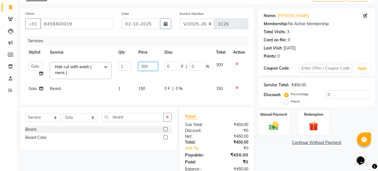
click at [145, 65] on input "300" at bounding box center [147, 66] width 19 height 9
type input "250"
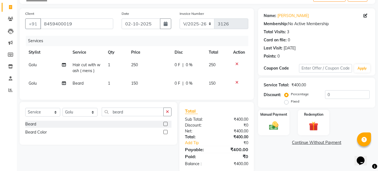
click at [154, 83] on td "150" at bounding box center [149, 83] width 43 height 13
select select "44369"
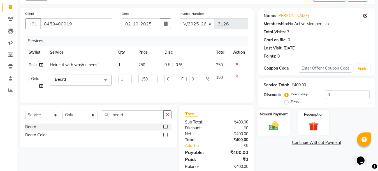
click at [275, 133] on div "Manual Payment" at bounding box center [273, 122] width 32 height 27
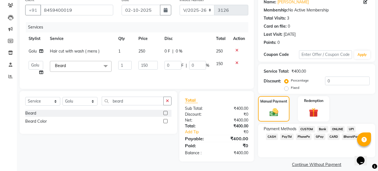
scroll to position [53, 0]
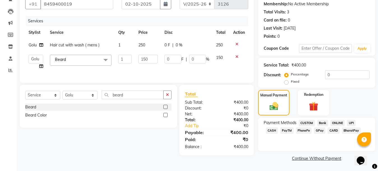
click at [278, 128] on span "CASH" at bounding box center [272, 131] width 12 height 6
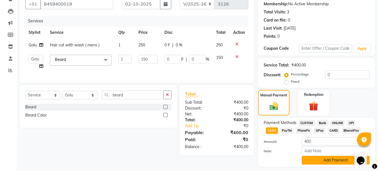
click at [331, 160] on button "Add Payment" at bounding box center [336, 160] width 68 height 9
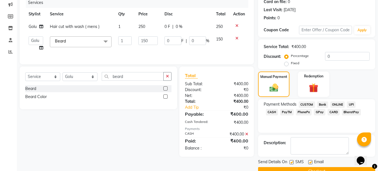
scroll to position [85, 0]
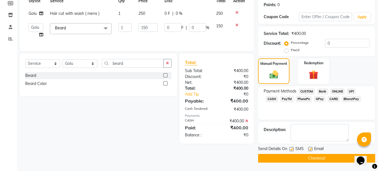
click at [310, 150] on label at bounding box center [310, 149] width 4 height 4
click at [310, 150] on input "checkbox" at bounding box center [310, 150] width 4 height 4
checkbox input "false"
click at [314, 161] on button "Checkout" at bounding box center [316, 158] width 117 height 9
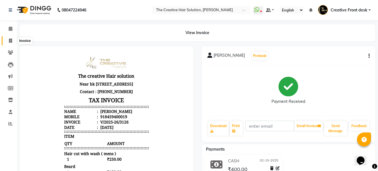
click at [11, 41] on icon at bounding box center [10, 41] width 3 height 4
select select "service"
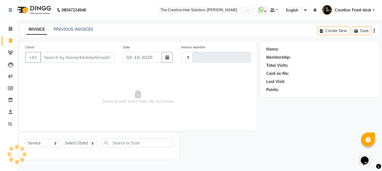
type input "3127"
select select "146"
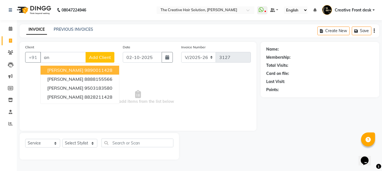
type input "a"
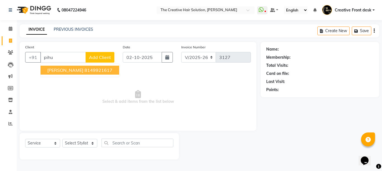
click at [85, 71] on ngb-highlight "8149921617" at bounding box center [99, 70] width 28 height 6
type input "8149921617"
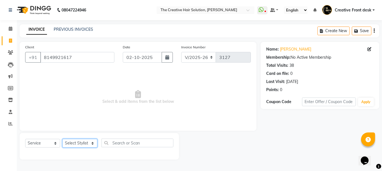
click at [91, 144] on select "Select Stylist Ankit Arti Creative Front desk [PERSON_NAME] [PERSON_NAME] Priya…" at bounding box center [79, 143] width 35 height 9
select select "43493"
click at [62, 139] on select "Select Stylist Ankit Arti Creative Front desk [PERSON_NAME] [PERSON_NAME] Priya…" at bounding box center [79, 143] width 35 height 9
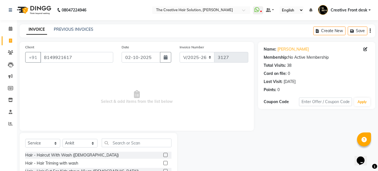
click at [82, 82] on span "Select & add items from the list below" at bounding box center [136, 97] width 223 height 56
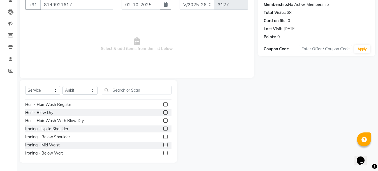
scroll to position [49, 0]
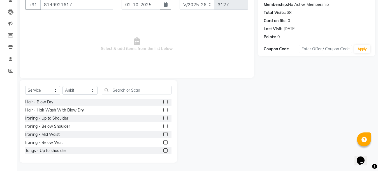
click at [163, 110] on label at bounding box center [165, 110] width 4 height 4
click at [163, 110] on input "checkbox" at bounding box center [165, 111] width 4 height 4
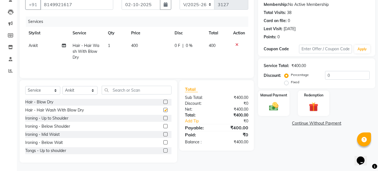
checkbox input "false"
click at [264, 106] on div "Manual Payment" at bounding box center [273, 103] width 32 height 27
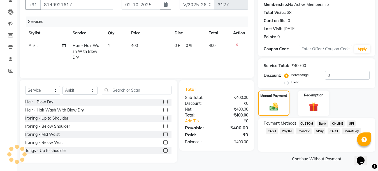
click at [314, 132] on span "GPay" at bounding box center [319, 131] width 11 height 6
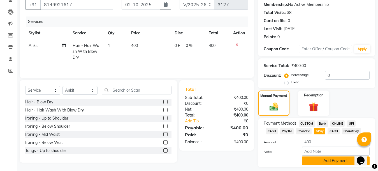
click at [319, 158] on button "Add Payment" at bounding box center [336, 161] width 68 height 9
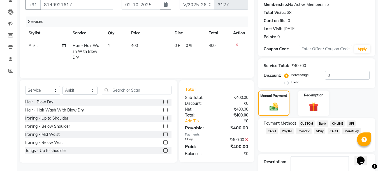
scroll to position [85, 0]
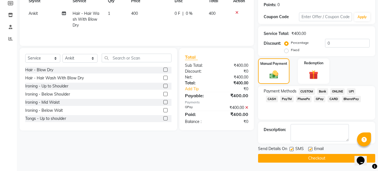
click at [309, 151] on label at bounding box center [310, 149] width 4 height 4
click at [309, 151] on input "checkbox" at bounding box center [310, 150] width 4 height 4
checkbox input "false"
click at [309, 159] on button "Checkout" at bounding box center [316, 158] width 117 height 9
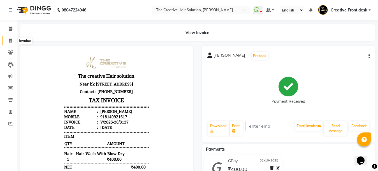
click at [10, 39] on icon at bounding box center [10, 41] width 3 height 4
select select "service"
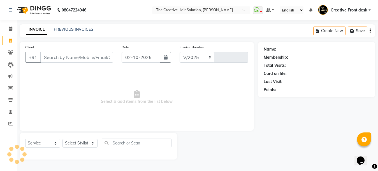
select select "146"
type input "3128"
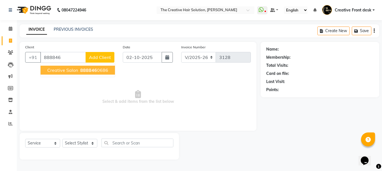
click at [62, 72] on span "Creative Salon" at bounding box center [62, 70] width 31 height 6
type input "8888460686"
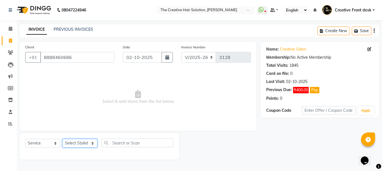
click at [89, 143] on select "Select Stylist Ankit Arti Creative Front desk [PERSON_NAME] [PERSON_NAME] Priya…" at bounding box center [79, 143] width 35 height 9
select select "44369"
click at [62, 139] on select "Select Stylist Ankit Arti Creative Front desk [PERSON_NAME] [PERSON_NAME] Priya…" at bounding box center [79, 143] width 35 height 9
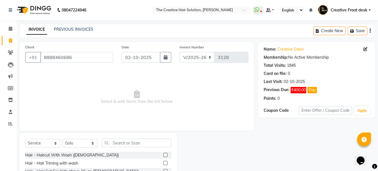
click at [108, 102] on span "Select & add items from the list below" at bounding box center [136, 97] width 223 height 56
click at [114, 143] on input "text" at bounding box center [137, 143] width 70 height 9
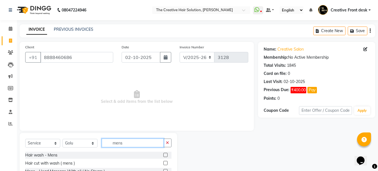
type input "mens"
click at [109, 121] on span "Select & add items from the list below" at bounding box center [136, 97] width 223 height 56
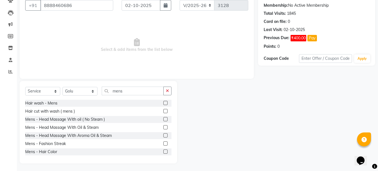
scroll to position [53, 0]
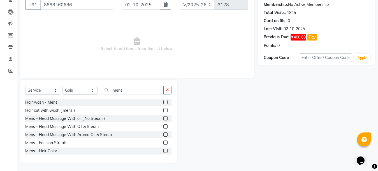
click at [163, 102] on label at bounding box center [165, 102] width 4 height 4
click at [163, 102] on input "checkbox" at bounding box center [165, 103] width 4 height 4
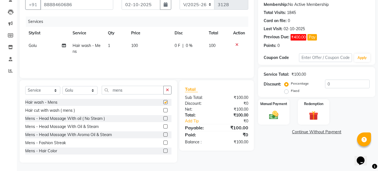
checkbox input "false"
click at [140, 89] on input "mens" at bounding box center [133, 90] width 62 height 9
type input "m"
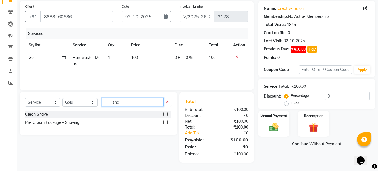
scroll to position [41, 0]
type input "sha"
click at [165, 114] on label at bounding box center [165, 114] width 4 height 4
click at [165, 114] on input "checkbox" at bounding box center [165, 115] width 4 height 4
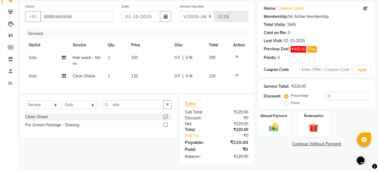
checkbox input "false"
click at [145, 75] on td "120" at bounding box center [149, 76] width 43 height 13
select select "44369"
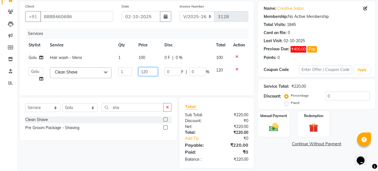
click at [146, 71] on input "120" at bounding box center [147, 71] width 19 height 9
type input "100"
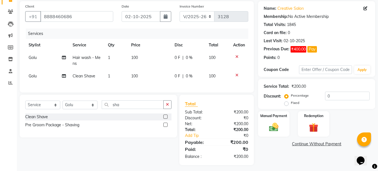
click at [149, 60] on td "100" at bounding box center [149, 61] width 43 height 18
select select "44369"
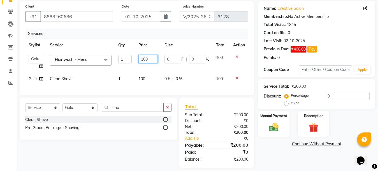
click at [144, 58] on input "100" at bounding box center [147, 59] width 19 height 9
type input "50"
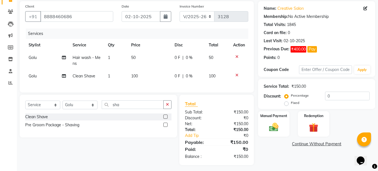
click at [150, 69] on td "50" at bounding box center [149, 61] width 43 height 18
select select "44369"
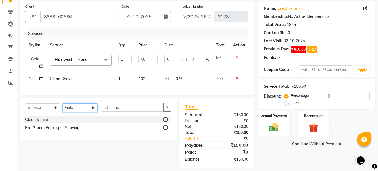
click at [90, 112] on select "Select Stylist Ankit Arti Creative Front desk [PERSON_NAME] [PERSON_NAME] Priya…" at bounding box center [79, 108] width 35 height 9
select select "43493"
click at [62, 108] on select "Select Stylist Ankit Arti Creative Front desk [PERSON_NAME] [PERSON_NAME] Priya…" at bounding box center [79, 108] width 35 height 9
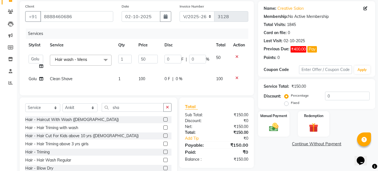
click at [94, 77] on td "Clean Shave" at bounding box center [80, 79] width 68 height 13
select select "44369"
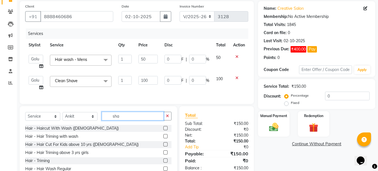
click at [134, 121] on input "sha" at bounding box center [133, 116] width 62 height 9
type input "s"
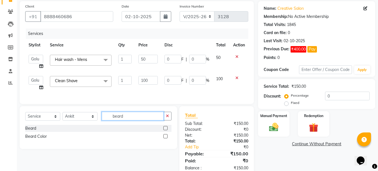
type input "beard"
click at [165, 130] on label at bounding box center [165, 128] width 4 height 4
click at [165, 130] on input "checkbox" at bounding box center [165, 129] width 4 height 4
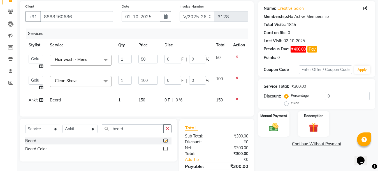
checkbox input "false"
click at [153, 103] on td "150" at bounding box center [148, 100] width 26 height 13
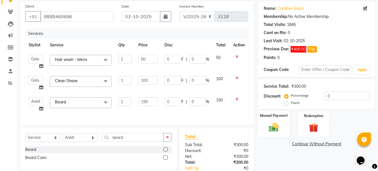
click at [274, 130] on img at bounding box center [274, 127] width 16 height 11
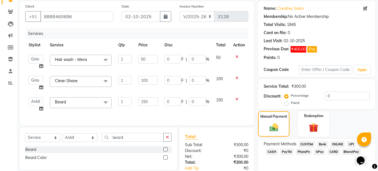
scroll to position [81, 0]
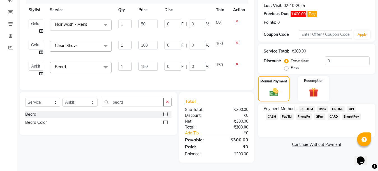
click at [278, 114] on span "CASH" at bounding box center [272, 117] width 12 height 6
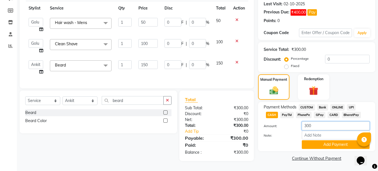
click at [309, 123] on input "300" at bounding box center [336, 126] width 68 height 9
type input "150"
click at [315, 145] on button "Add Payment" at bounding box center [336, 145] width 68 height 9
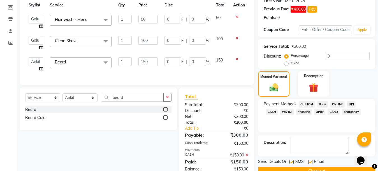
click at [314, 115] on span "GPay" at bounding box center [319, 112] width 11 height 6
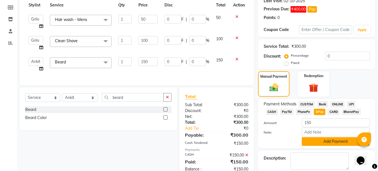
click at [316, 143] on button "Add Payment" at bounding box center [336, 141] width 68 height 9
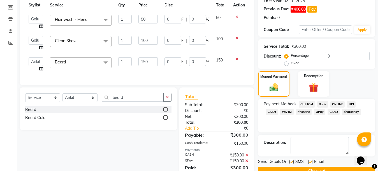
click at [310, 163] on label at bounding box center [310, 162] width 4 height 4
click at [310, 163] on input "checkbox" at bounding box center [310, 163] width 4 height 4
checkbox input "false"
click at [291, 163] on label at bounding box center [291, 162] width 4 height 4
click at [291, 163] on input "checkbox" at bounding box center [291, 163] width 4 height 4
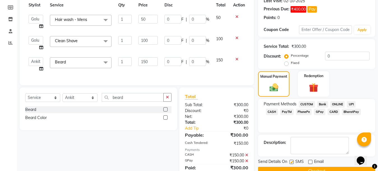
checkbox input "false"
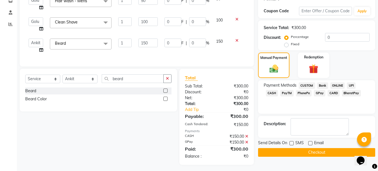
scroll to position [107, 0]
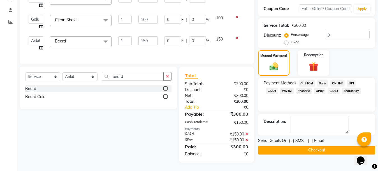
click at [306, 146] on button "Checkout" at bounding box center [316, 150] width 117 height 9
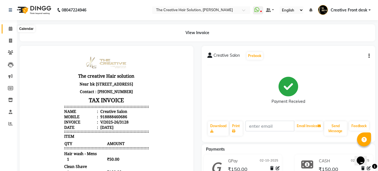
click at [11, 30] on icon at bounding box center [11, 29] width 4 height 4
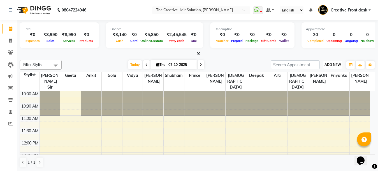
click at [331, 65] on span "ADD NEW" at bounding box center [332, 65] width 17 height 4
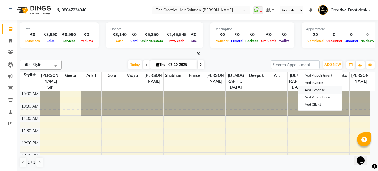
click at [318, 89] on link "Add Expense" at bounding box center [320, 90] width 44 height 7
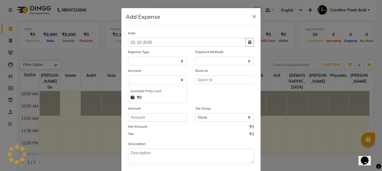
select select "1"
select select "2093"
click at [253, 14] on span "×" at bounding box center [255, 16] width 4 height 8
